Goal: Transaction & Acquisition: Purchase product/service

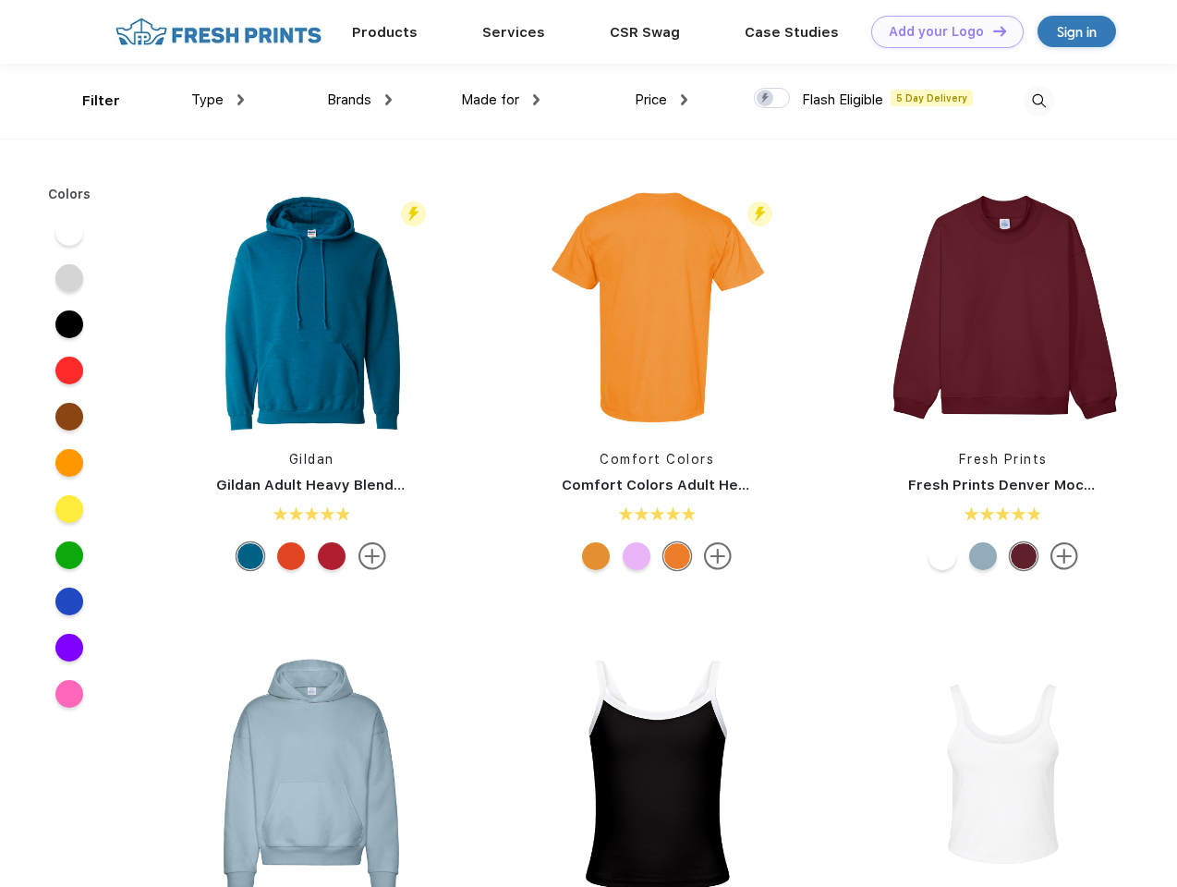
scroll to position [1, 0]
click at [941, 31] on link "Add your Logo Design Tool" at bounding box center [947, 32] width 152 height 32
click at [0, 0] on div "Design Tool" at bounding box center [0, 0] width 0 height 0
click at [992, 30] on link "Add your Logo Design Tool" at bounding box center [947, 32] width 152 height 32
click at [89, 101] on div "Filter" at bounding box center [101, 101] width 38 height 21
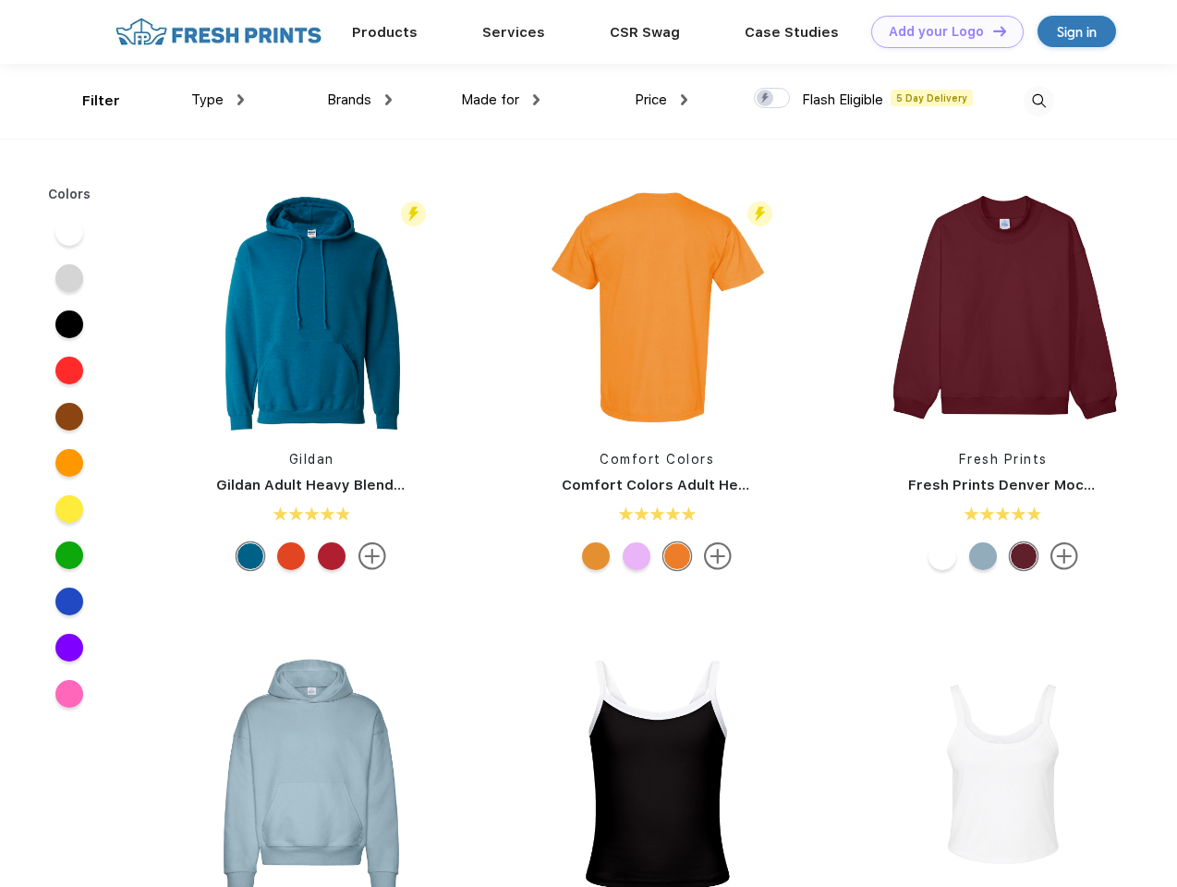
click at [218, 100] on span "Type" at bounding box center [207, 99] width 32 height 17
click at [359, 100] on span "Brands" at bounding box center [349, 99] width 44 height 17
click at [501, 100] on span "Made for" at bounding box center [490, 99] width 58 height 17
click at [662, 100] on span "Price" at bounding box center [651, 99] width 32 height 17
click at [773, 99] on div at bounding box center [772, 98] width 36 height 20
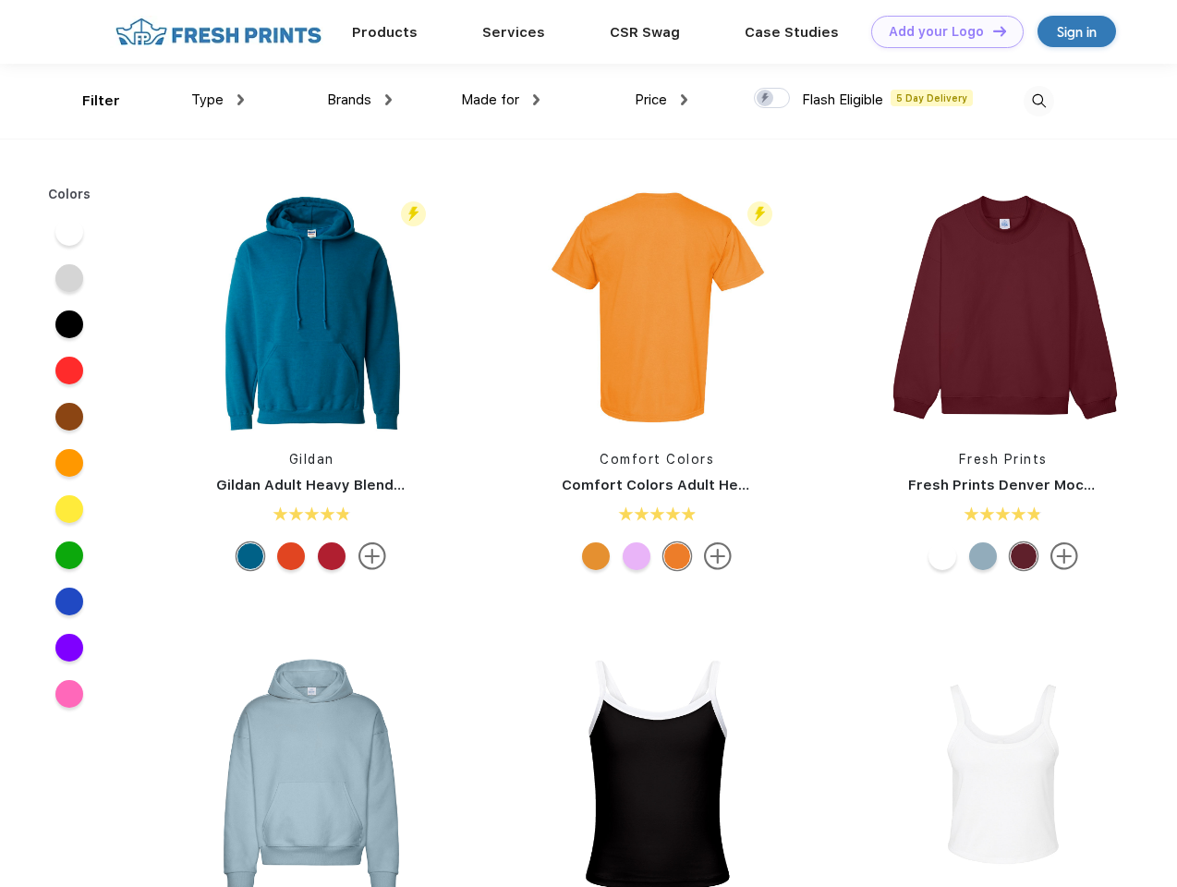
click at [766, 99] on input "checkbox" at bounding box center [760, 93] width 12 height 12
click at [1039, 101] on img at bounding box center [1039, 101] width 30 height 30
